Goal: Check status: Check status

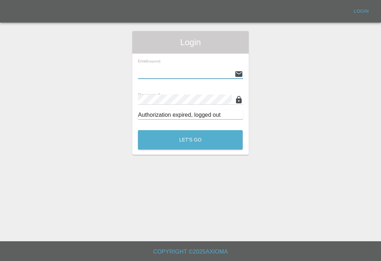
scroll to position [11, 0]
type input "[EMAIL_ADDRESS][DOMAIN_NAME]"
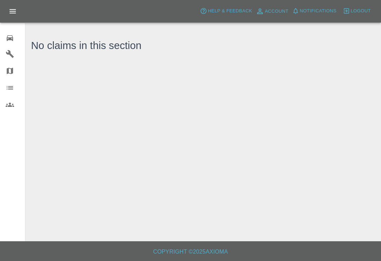
click at [14, 38] on icon at bounding box center [10, 38] width 8 height 8
click at [13, 38] on icon at bounding box center [10, 38] width 8 height 8
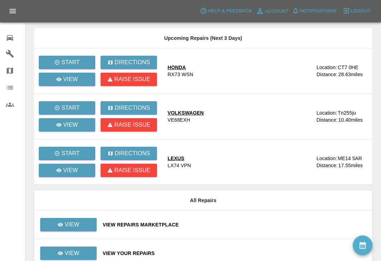
scroll to position [166, 0]
click at [81, 172] on link "View" at bounding box center [67, 170] width 57 height 13
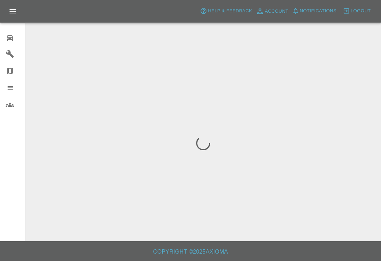
scroll to position [11, 0]
